Goal: Find specific page/section: Find specific page/section

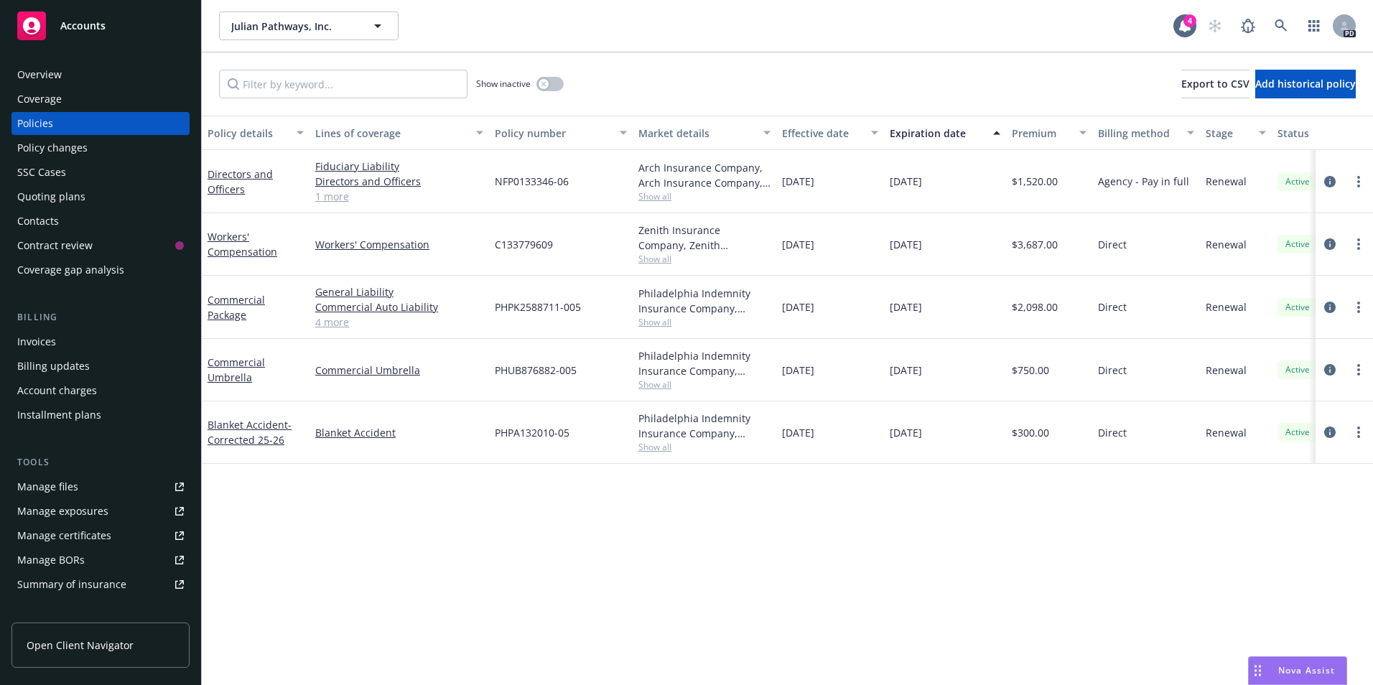
drag, startPoint x: 85, startPoint y: 32, endPoint x: 97, endPoint y: 38, distance: 13.5
click at [85, 32] on div "Accounts" at bounding box center [100, 25] width 167 height 29
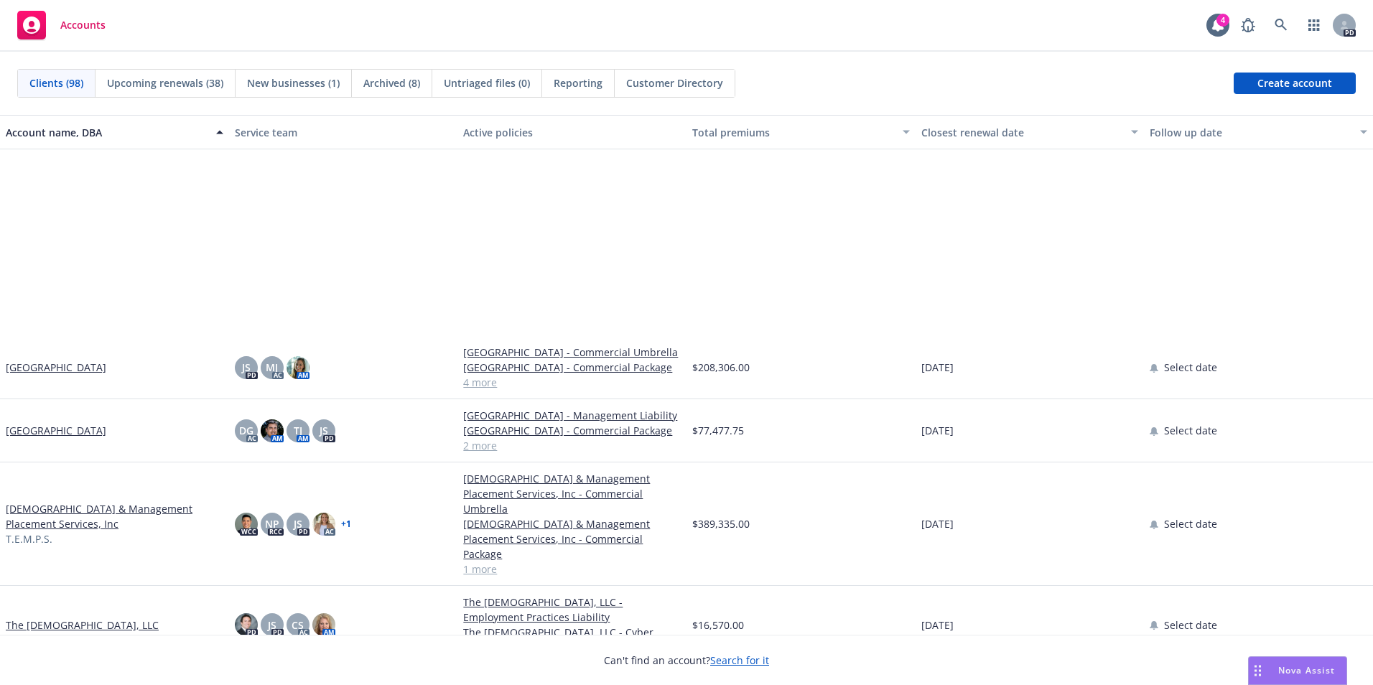
scroll to position [5099, 0]
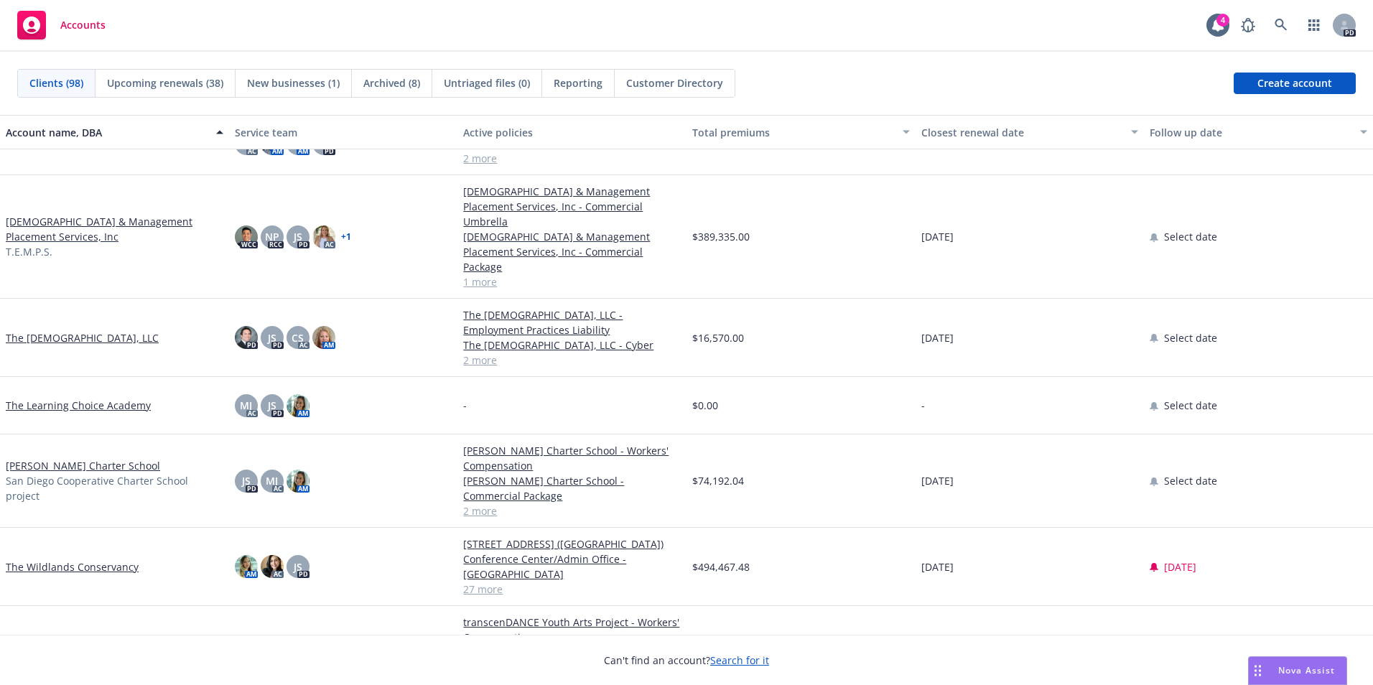
click at [80, 473] on link "[PERSON_NAME] Charter School" at bounding box center [83, 465] width 154 height 15
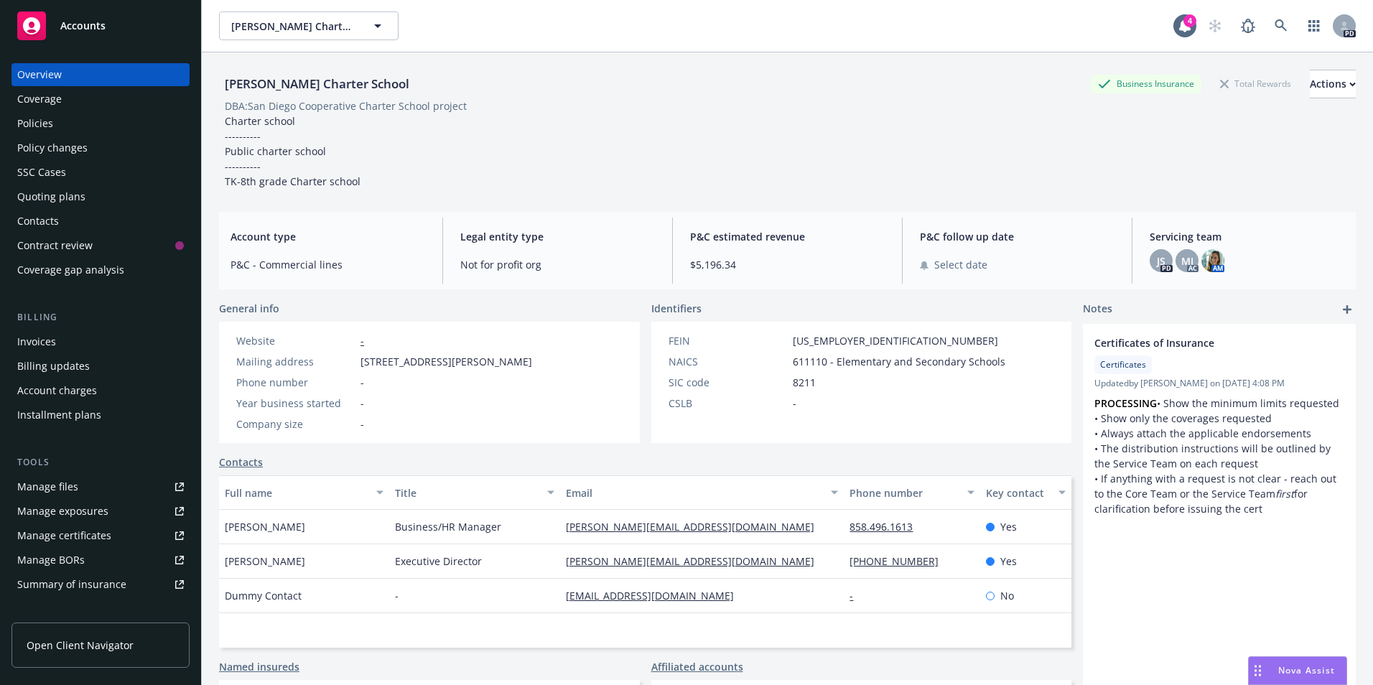
click at [63, 120] on div "Policies" at bounding box center [100, 123] width 167 height 23
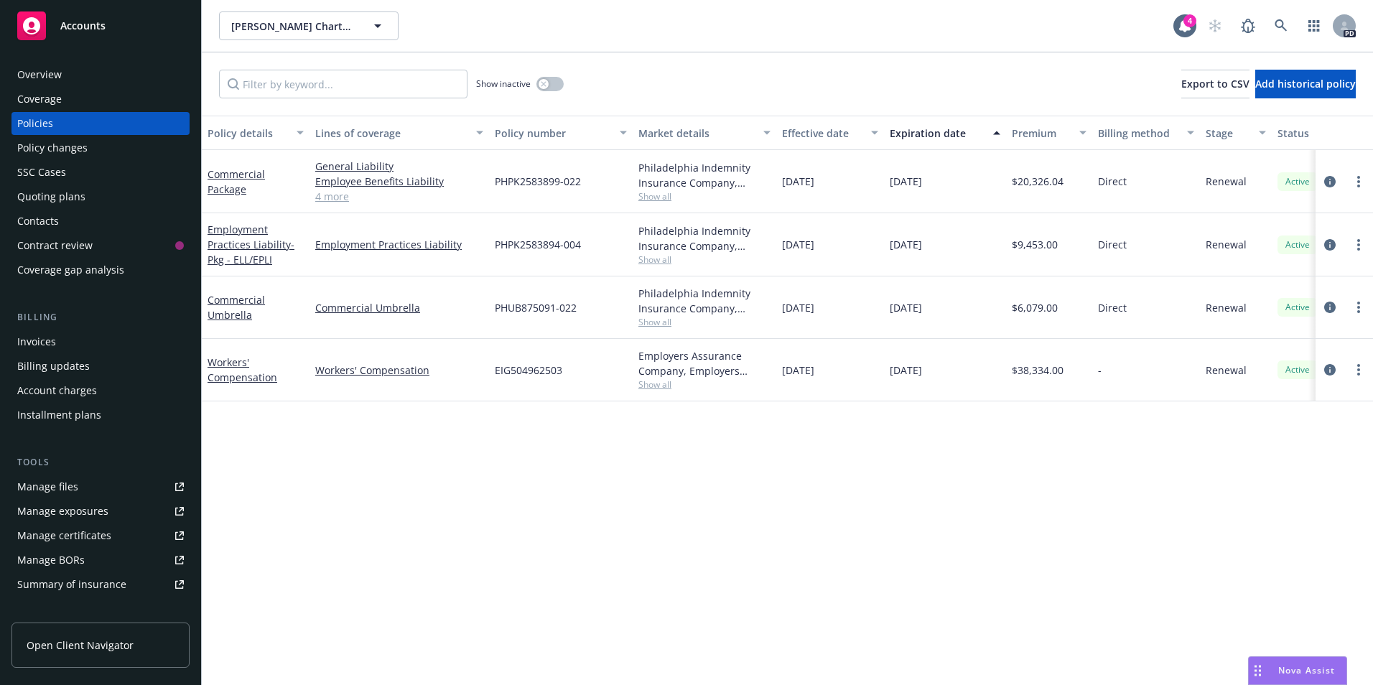
click at [335, 197] on link "4 more" at bounding box center [399, 196] width 168 height 15
